Goal: Check status: Check status

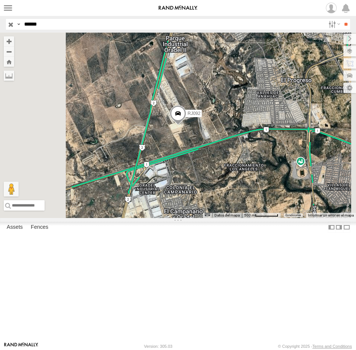
click at [56, 27] on input "*****" at bounding box center [173, 24] width 304 height 11
click at [56, 27] on input "**********" at bounding box center [173, 24] width 304 height 11
click at [341, 19] on input "**" at bounding box center [345, 24] width 9 height 11
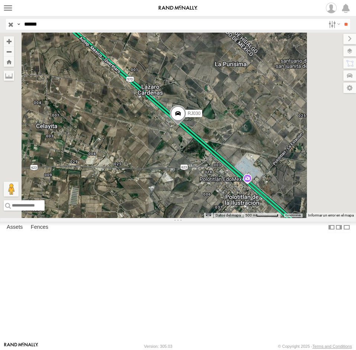
click at [186, 126] on span at bounding box center [178, 116] width 16 height 20
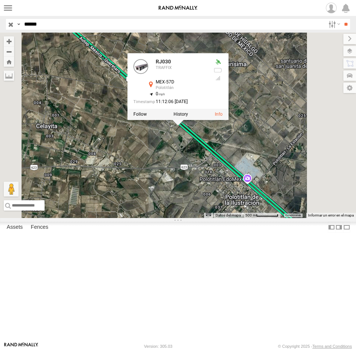
drag, startPoint x: 273, startPoint y: 220, endPoint x: 262, endPoint y: 202, distance: 21.3
click at [262, 202] on div "RJ030 RJ030 TRAFFIX MEX-57D Polotitlán 20.24034 , -99.8296 0 11:12:06 [DATE] Ca…" at bounding box center [178, 126] width 356 height 186
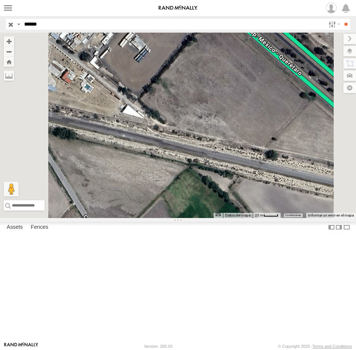
click at [254, 131] on div "RJ030 RJ030 TRAFFIX MEX-57D Polotitlán 20.24034 , -99.8296 0 11:12:06 [DATE] Ca…" at bounding box center [178, 126] width 356 height 186
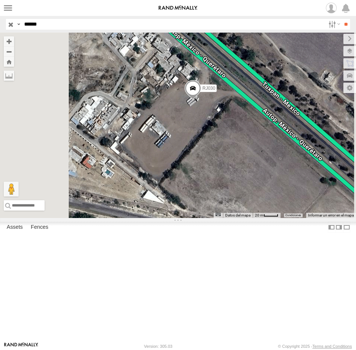
drag, startPoint x: 267, startPoint y: 117, endPoint x: 288, endPoint y: 208, distance: 93.2
click at [288, 208] on div "RJ030 Cargando..." at bounding box center [178, 126] width 356 height 186
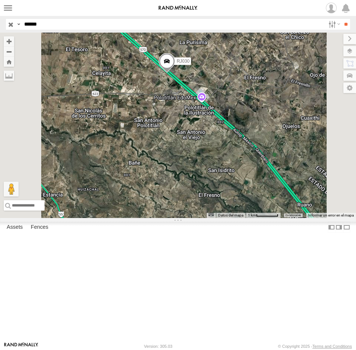
drag, startPoint x: 286, startPoint y: 237, endPoint x: 263, endPoint y: 163, distance: 77.7
click at [263, 163] on div "RJ030 Cargando..." at bounding box center [178, 126] width 356 height 186
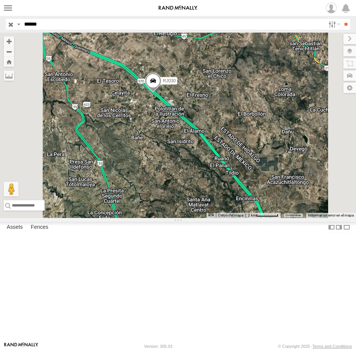
drag, startPoint x: 271, startPoint y: 197, endPoint x: 254, endPoint y: 202, distance: 17.1
click at [254, 202] on div "RJ030 Cargando..." at bounding box center [178, 126] width 356 height 186
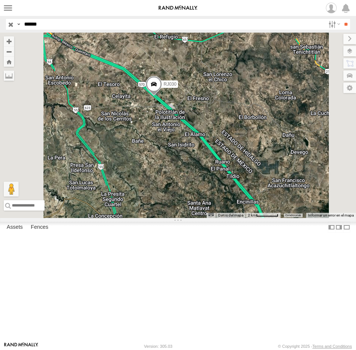
drag, startPoint x: 254, startPoint y: 202, endPoint x: 255, endPoint y: 206, distance: 4.1
click at [255, 206] on div "RJ030 Cargando..." at bounding box center [178, 126] width 356 height 186
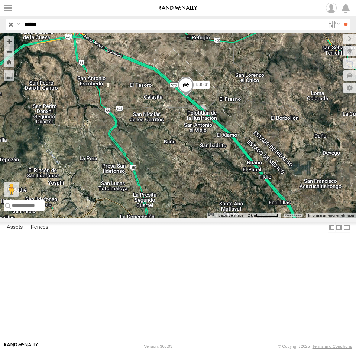
drag, startPoint x: 238, startPoint y: 179, endPoint x: 269, endPoint y: 165, distance: 34.2
click at [270, 169] on div "RJ030 Cargando..." at bounding box center [178, 126] width 356 height 186
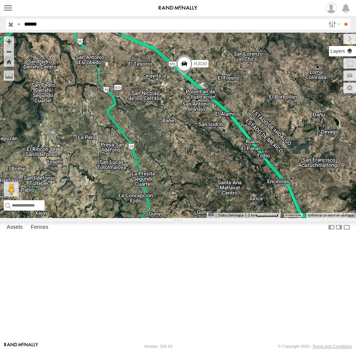
click at [347, 49] on label at bounding box center [341, 51] width 27 height 10
click at [241, 189] on div "RJ030 Cargando..." at bounding box center [178, 126] width 356 height 186
click at [331, 43] on label at bounding box center [343, 39] width 25 height 10
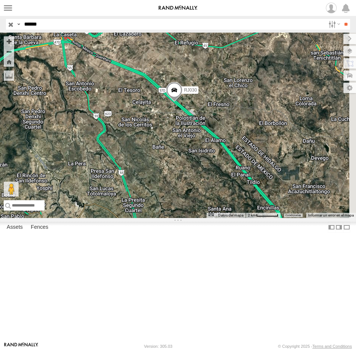
drag, startPoint x: 291, startPoint y: 186, endPoint x: 268, endPoint y: 232, distance: 51.3
click at [268, 218] on div "RJ030 Cargando..." at bounding box center [178, 126] width 356 height 186
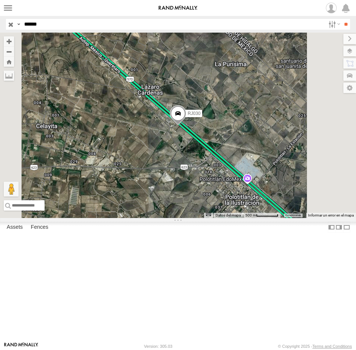
click at [58, 20] on input "*****" at bounding box center [173, 24] width 304 height 11
paste input "text"
type input "*****"
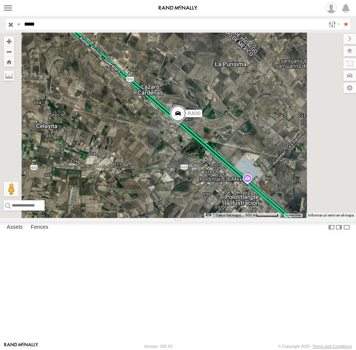
click at [341, 19] on input "**" at bounding box center [345, 24] width 9 height 11
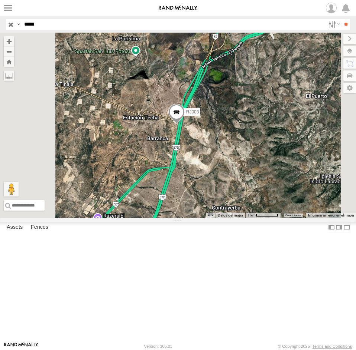
click at [257, 214] on div "RJ003 Cargando..." at bounding box center [178, 126] width 356 height 186
drag, startPoint x: 256, startPoint y: 214, endPoint x: 266, endPoint y: 208, distance: 11.3
click at [266, 208] on div "RJ003 Cargando..." at bounding box center [178, 126] width 356 height 186
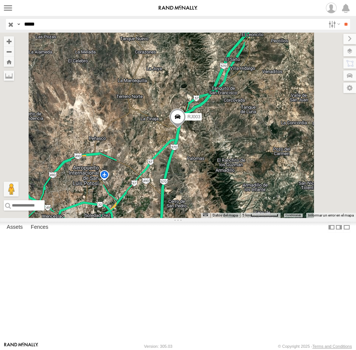
drag, startPoint x: 256, startPoint y: 204, endPoint x: 262, endPoint y: 196, distance: 9.1
click at [262, 196] on div "RJ003 Cargando..." at bounding box center [178, 126] width 356 height 186
